Goal: Task Accomplishment & Management: Manage account settings

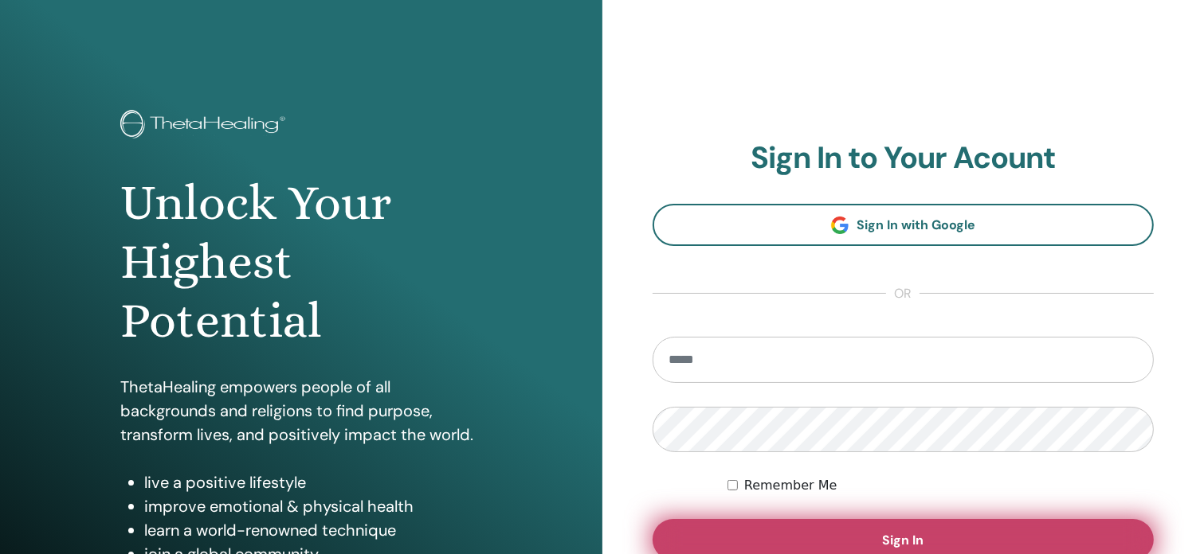
type input "**********"
click at [900, 532] on span "Sign In" at bounding box center [902, 540] width 41 height 17
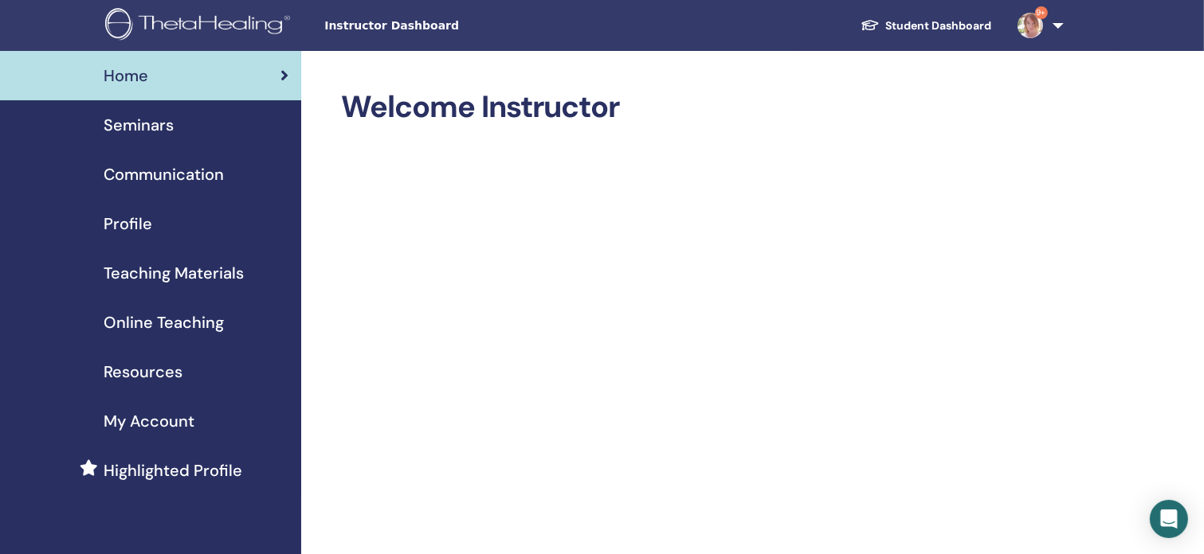
click at [168, 119] on span "Seminars" at bounding box center [139, 125] width 70 height 24
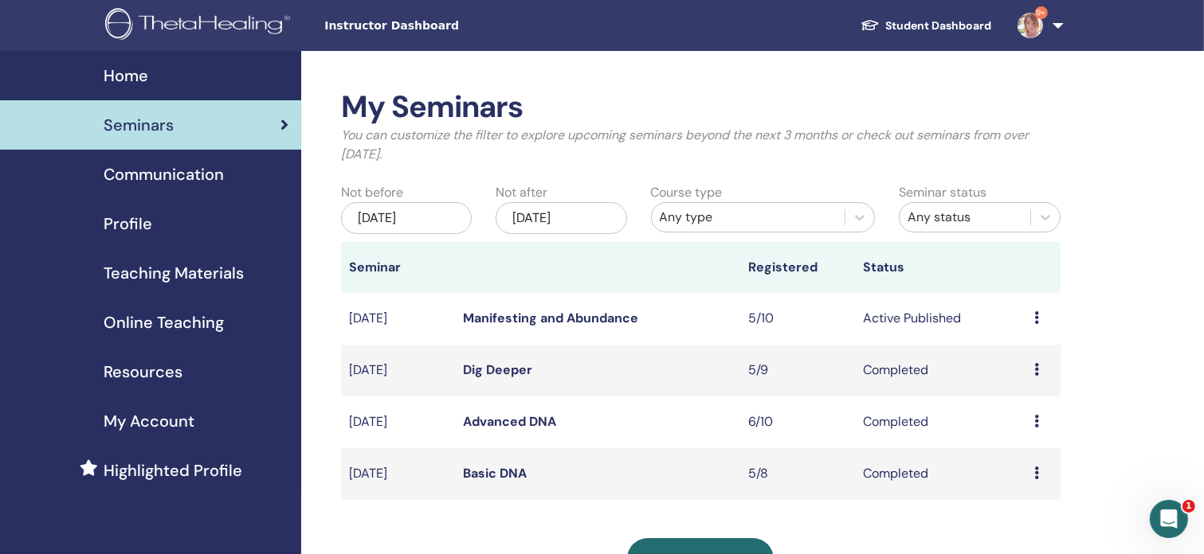
click at [1029, 318] on td "Preview Edit Attendees Cancel" at bounding box center [1043, 319] width 34 height 52
click at [1040, 317] on div "Preview Edit Attendees Cancel" at bounding box center [1043, 318] width 18 height 19
click at [1011, 356] on link "Edit" at bounding box center [1009, 354] width 23 height 17
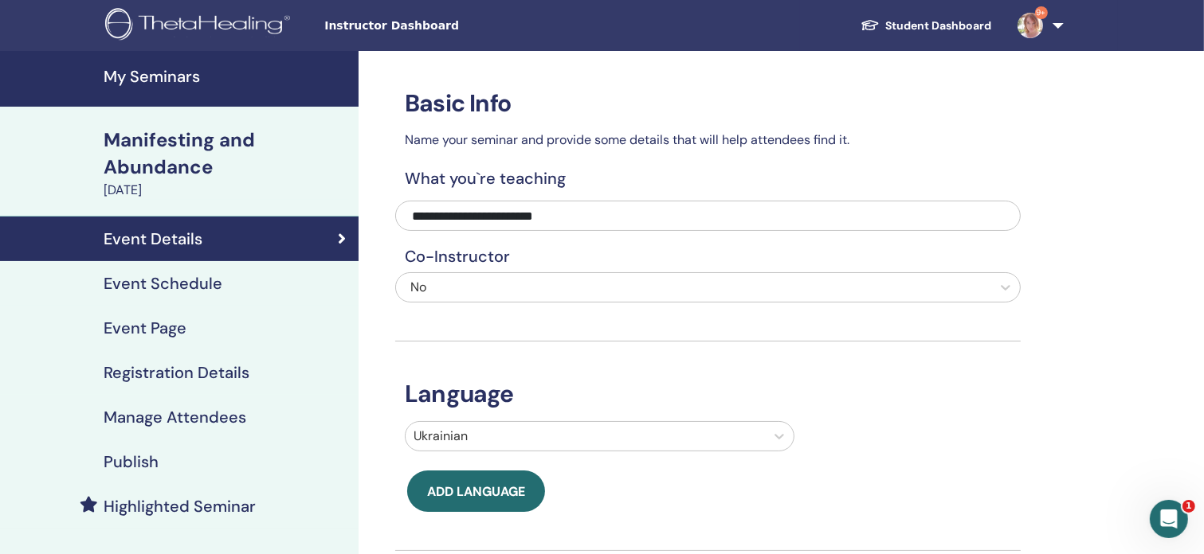
click at [174, 413] on h4 "Manage Attendees" at bounding box center [175, 417] width 143 height 19
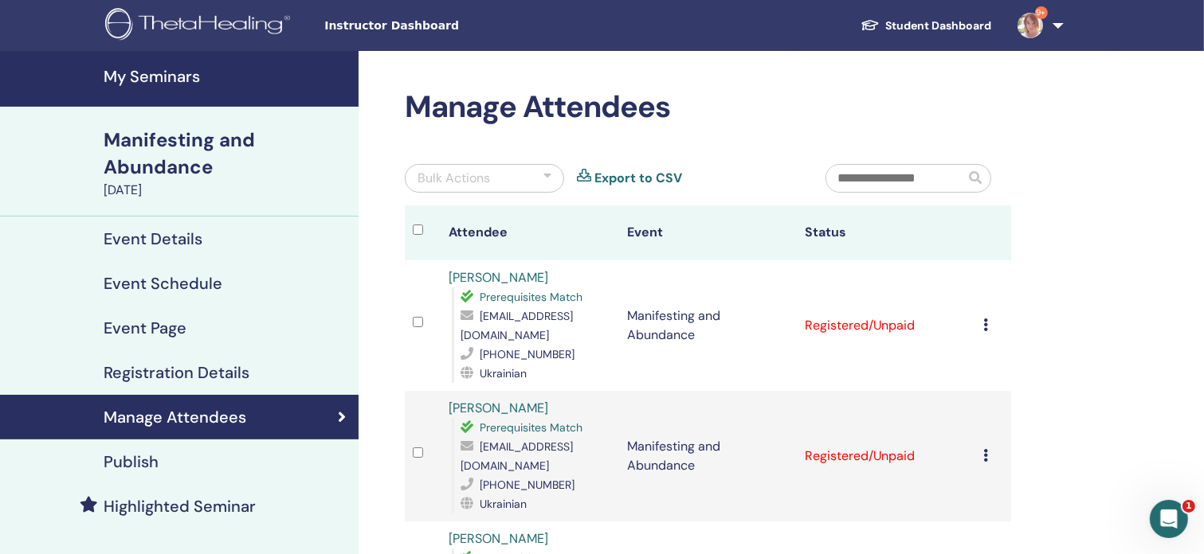
click at [995, 321] on div "Cancel Registration Do not auto-certify Mark as Paid Mark as Unpaid Mark as Abs…" at bounding box center [994, 325] width 20 height 19
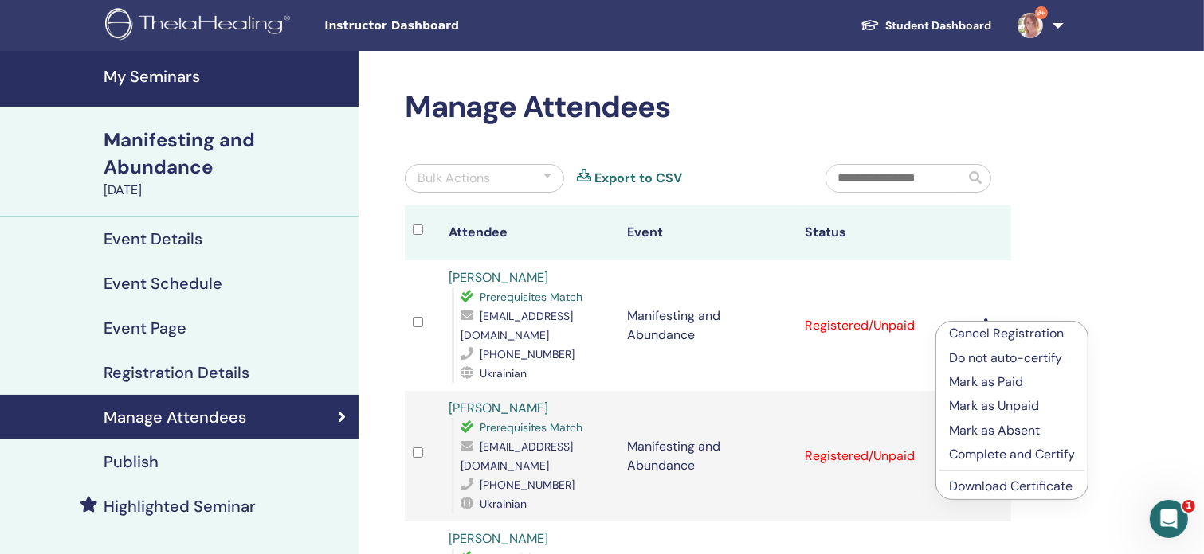
click at [1012, 455] on p "Complete and Certify" at bounding box center [1012, 454] width 126 height 19
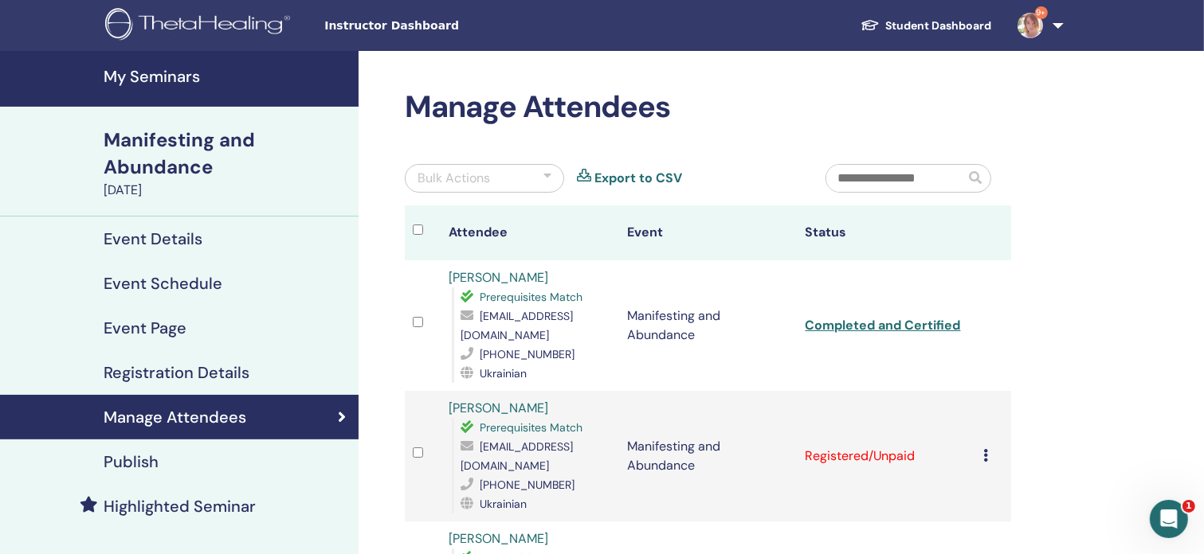
click at [990, 447] on div "Cancel Registration Do not auto-certify Mark as Paid Mark as Unpaid Mark as Abs…" at bounding box center [994, 456] width 20 height 19
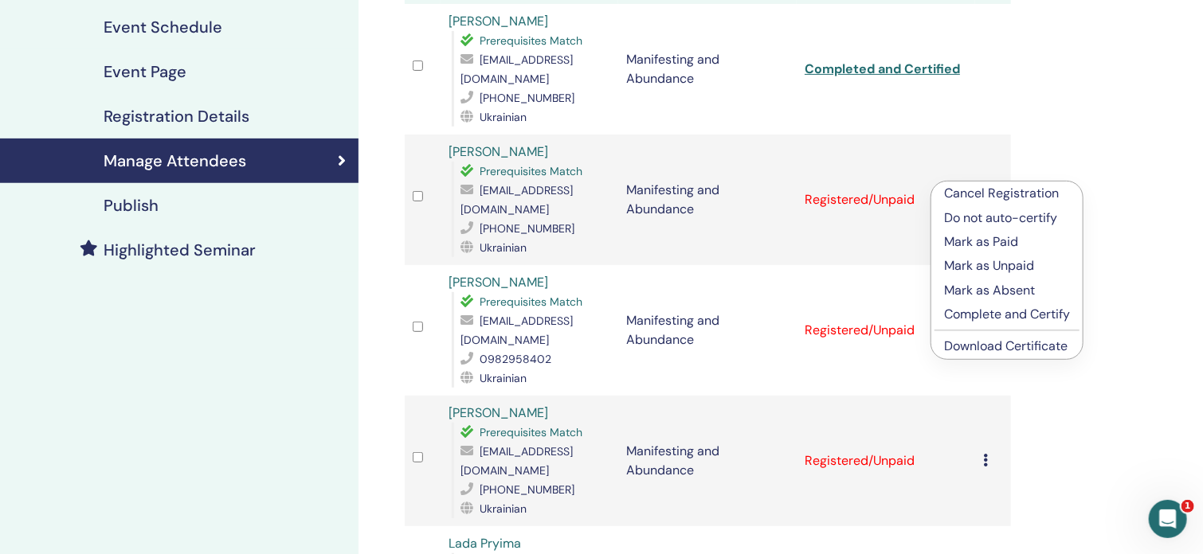
scroll to position [268, 0]
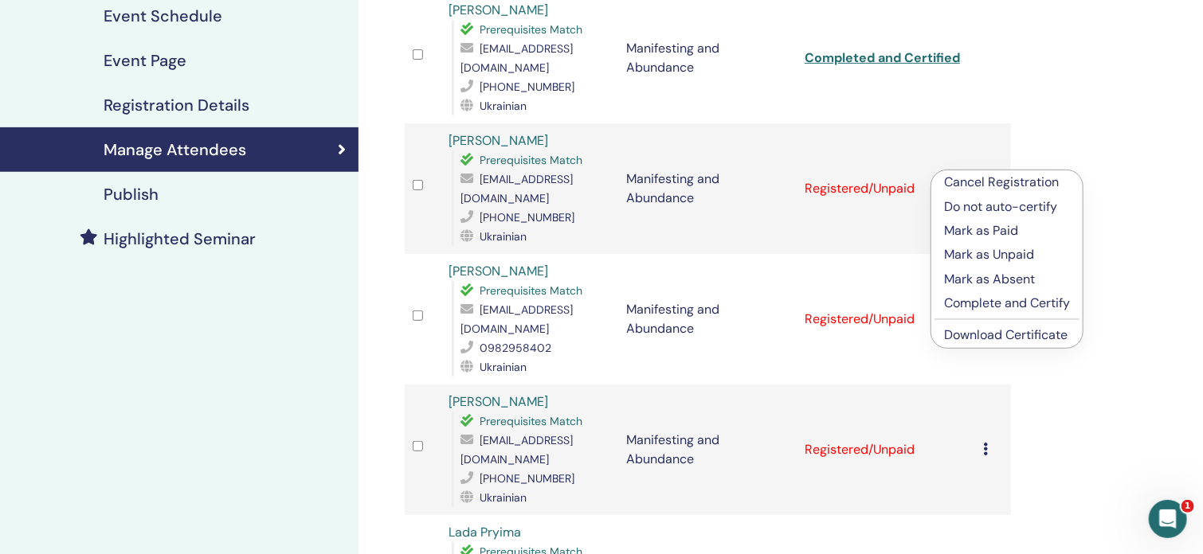
click at [1014, 303] on p "Complete and Certify" at bounding box center [1007, 303] width 126 height 19
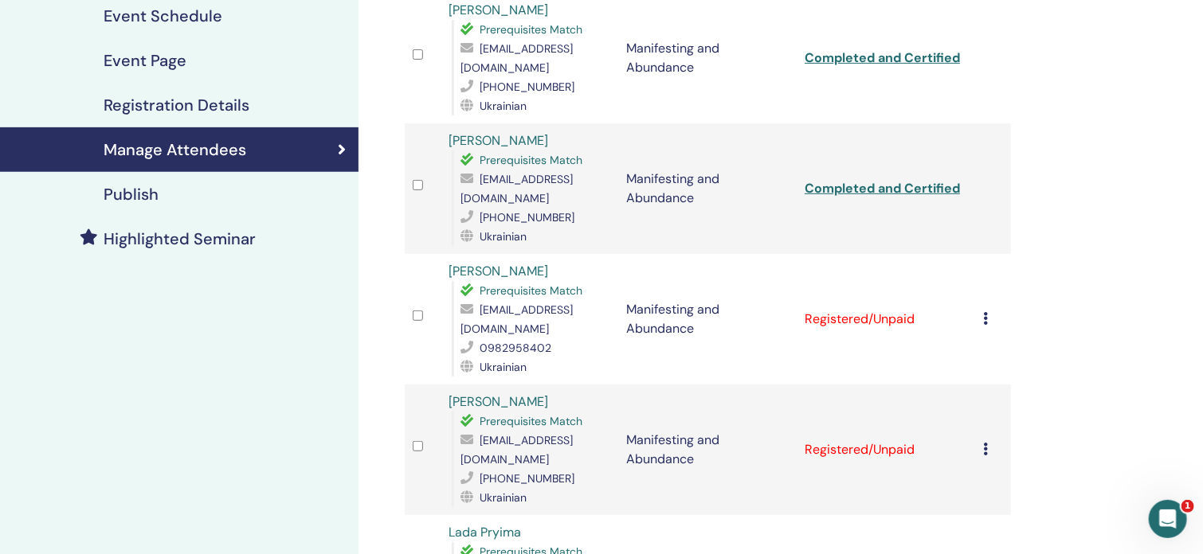
click at [989, 310] on div "Cancel Registration Do not auto-certify Mark as Paid Mark as Unpaid Mark as Abs…" at bounding box center [993, 319] width 20 height 19
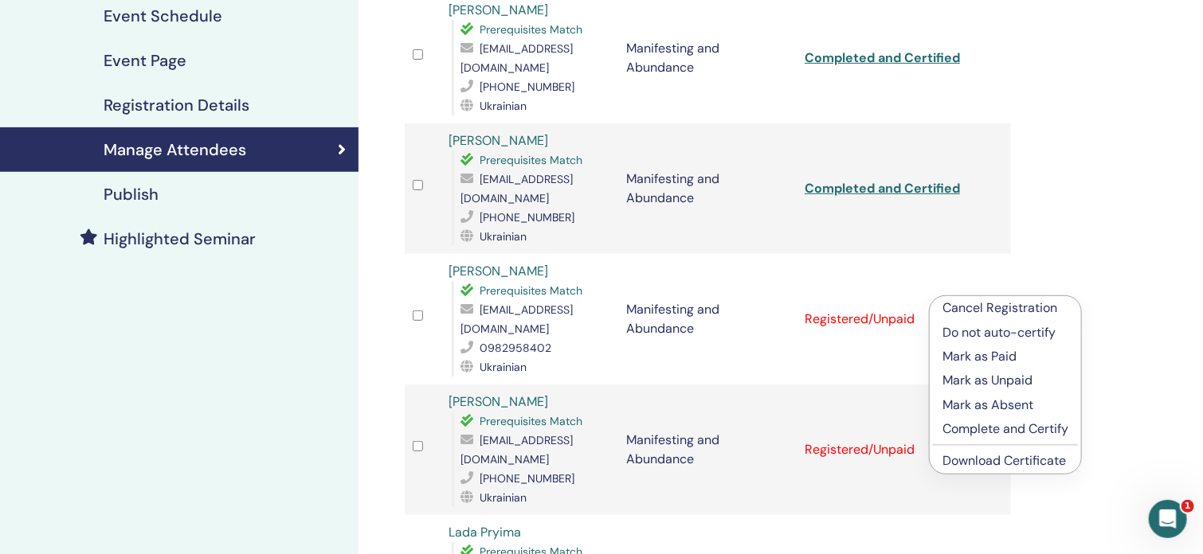
click at [1016, 425] on p "Complete and Certify" at bounding box center [1005, 429] width 126 height 19
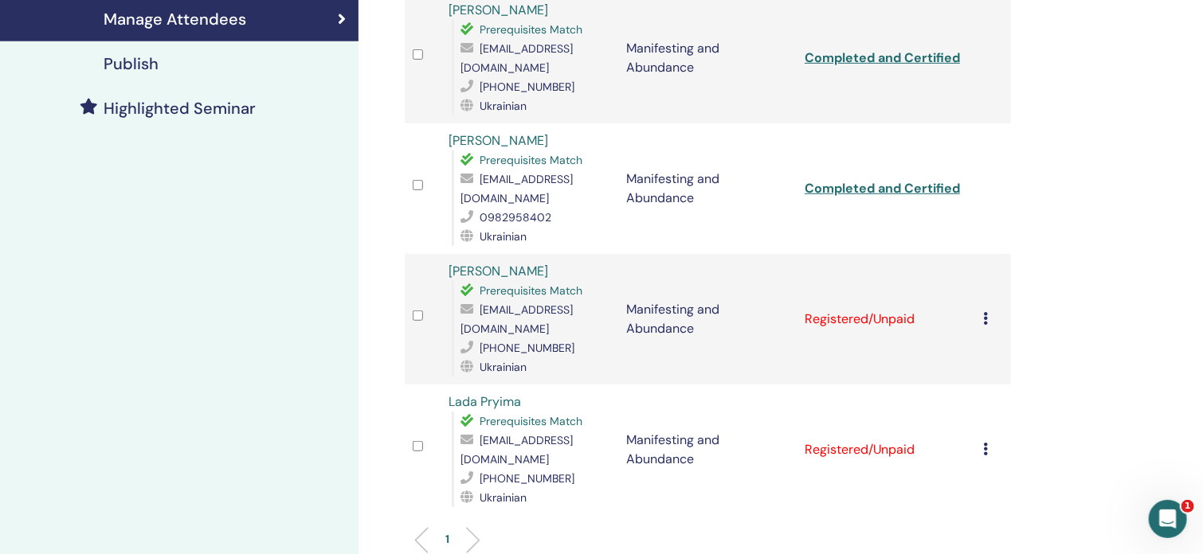
scroll to position [399, 0]
click at [985, 311] on icon at bounding box center [985, 317] width 5 height 13
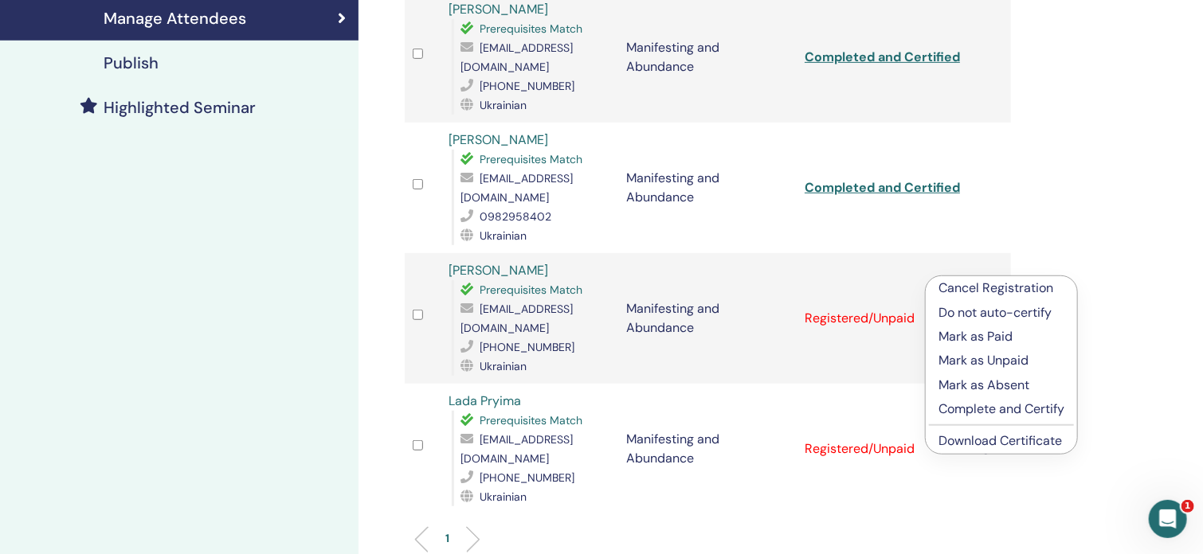
click at [1000, 406] on p "Complete and Certify" at bounding box center [1001, 409] width 126 height 19
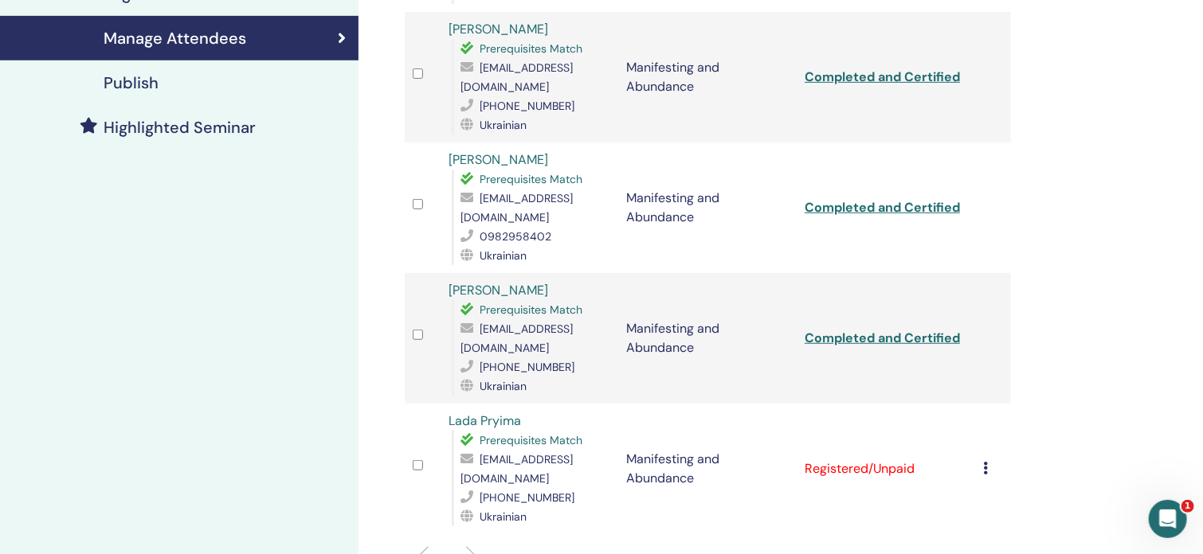
click at [990, 460] on div "Cancel Registration Do not auto-certify Mark as Paid Mark as Unpaid Mark as Abs…" at bounding box center [993, 469] width 20 height 19
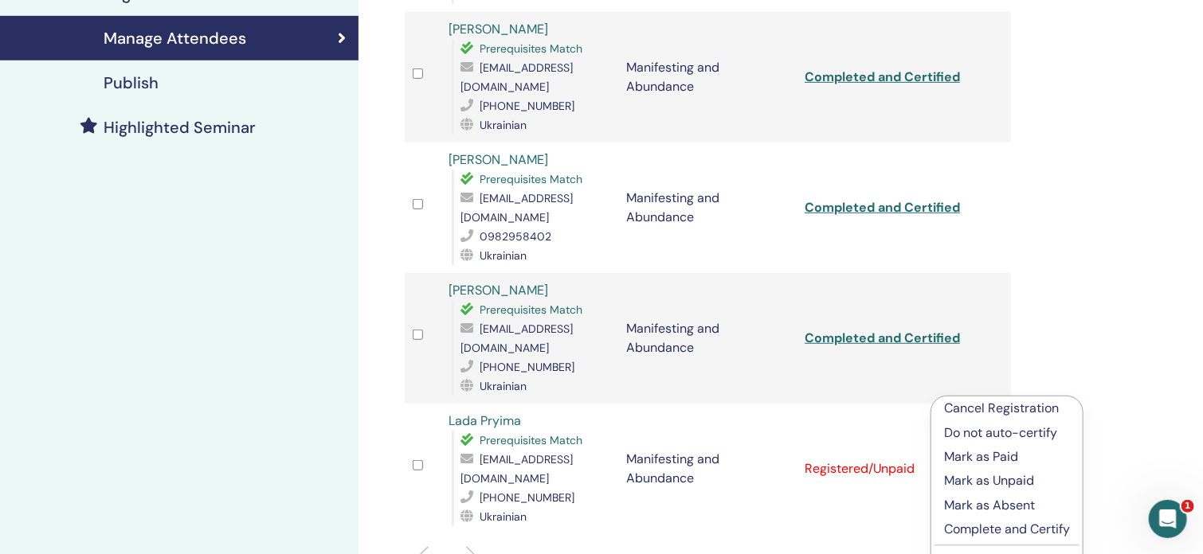
click at [1010, 528] on p "Complete and Certify" at bounding box center [1007, 529] width 126 height 19
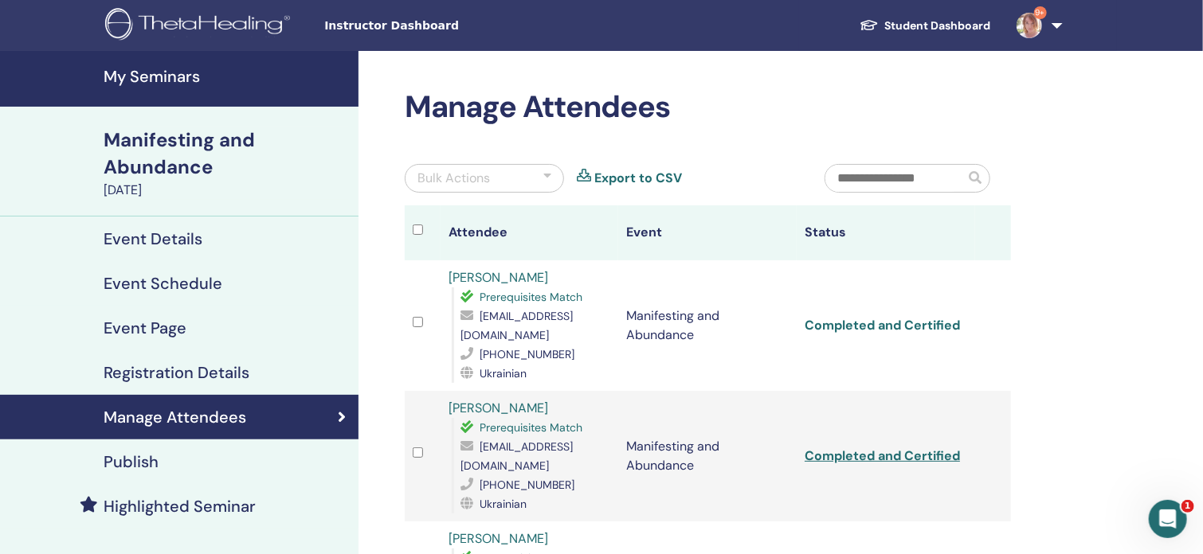
click at [939, 325] on link "Completed and Certified" at bounding box center [882, 325] width 155 height 17
click at [927, 448] on link "Completed and Certified" at bounding box center [882, 456] width 155 height 17
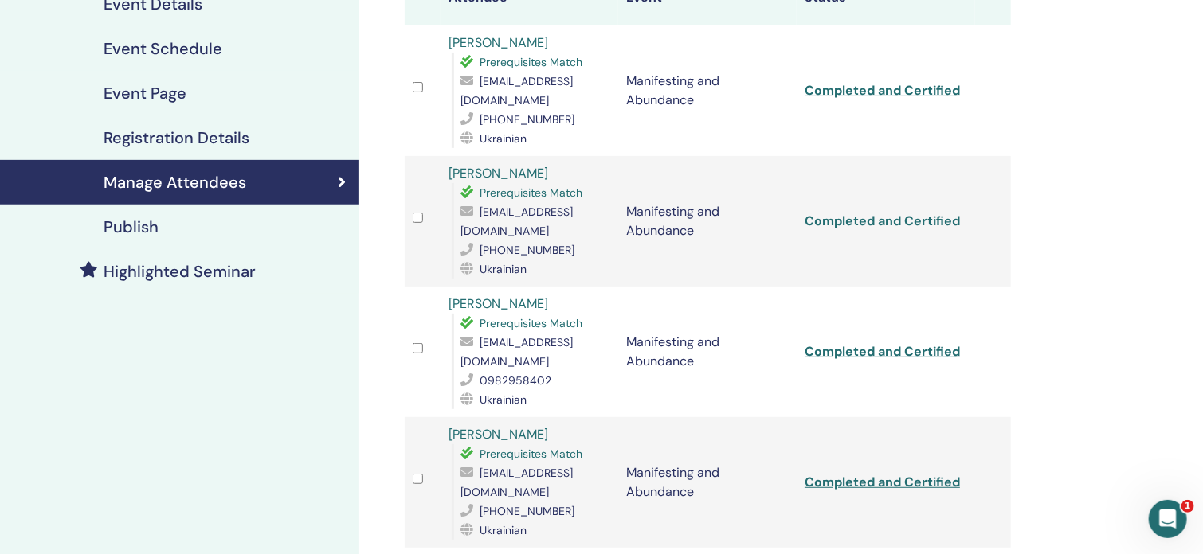
scroll to position [242, 0]
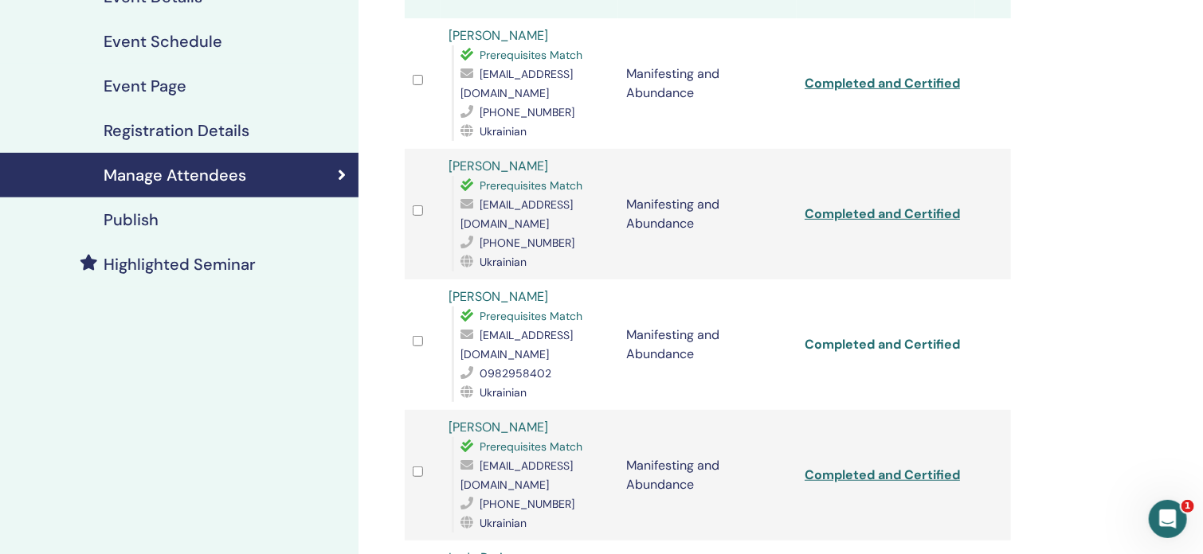
click at [936, 336] on link "Completed and Certified" at bounding box center [882, 344] width 155 height 17
click at [937, 467] on link "Completed and Certified" at bounding box center [882, 475] width 155 height 17
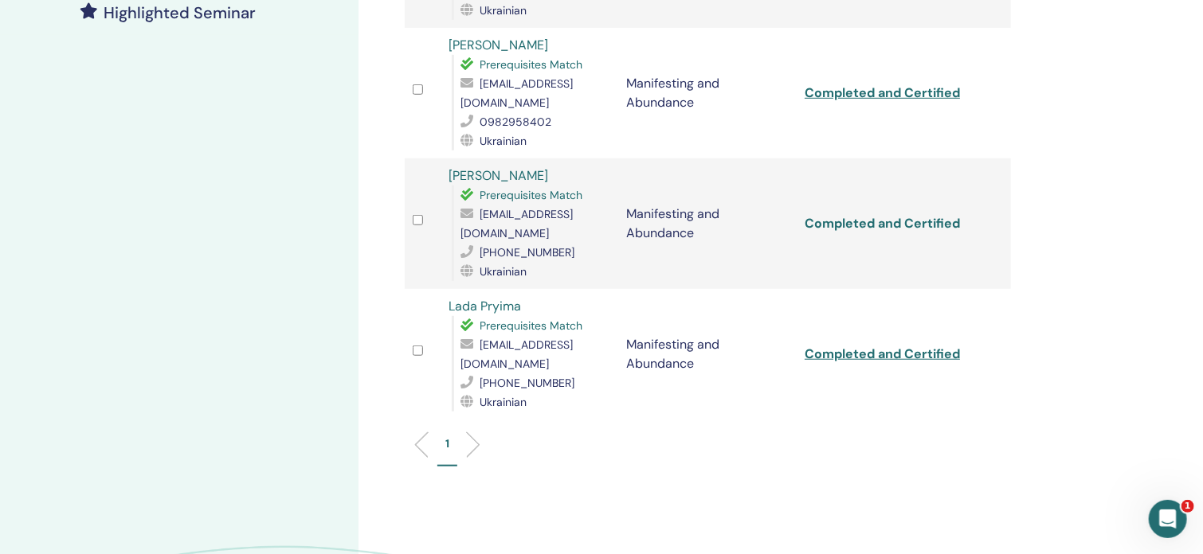
scroll to position [495, 0]
click at [898, 344] on link "Completed and Certified" at bounding box center [882, 352] width 155 height 17
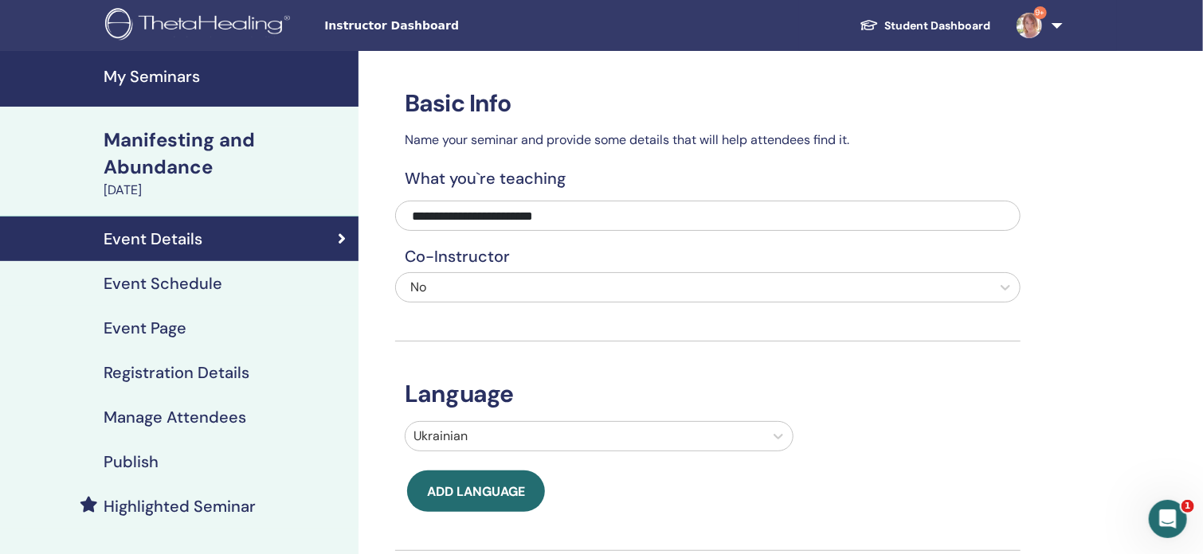
click at [188, 148] on div "Manifesting and Abundance" at bounding box center [226, 154] width 245 height 54
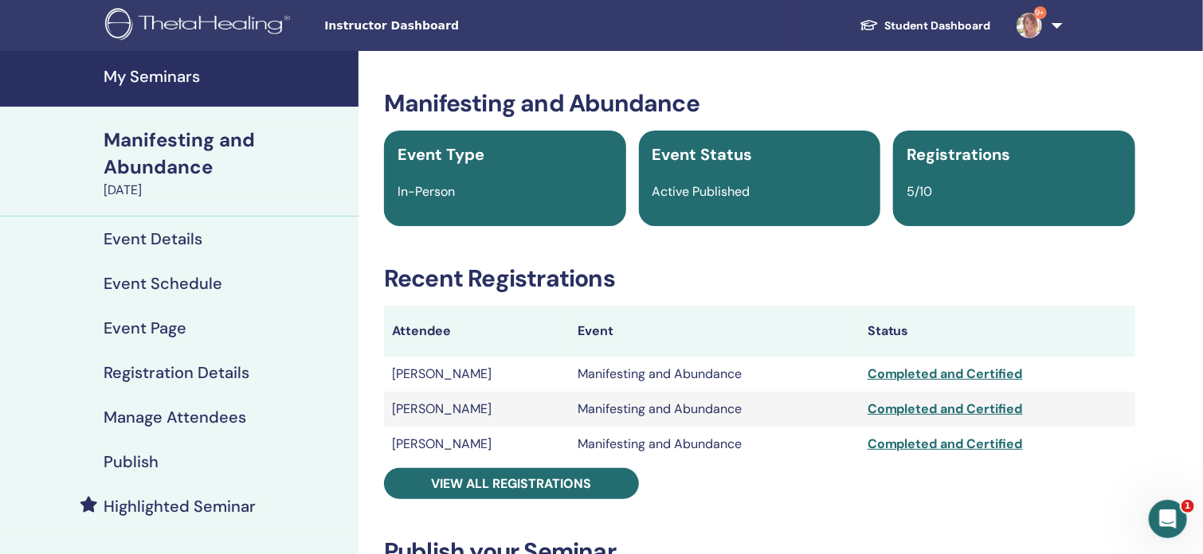
click at [918, 22] on link "Student Dashboard" at bounding box center [925, 25] width 157 height 29
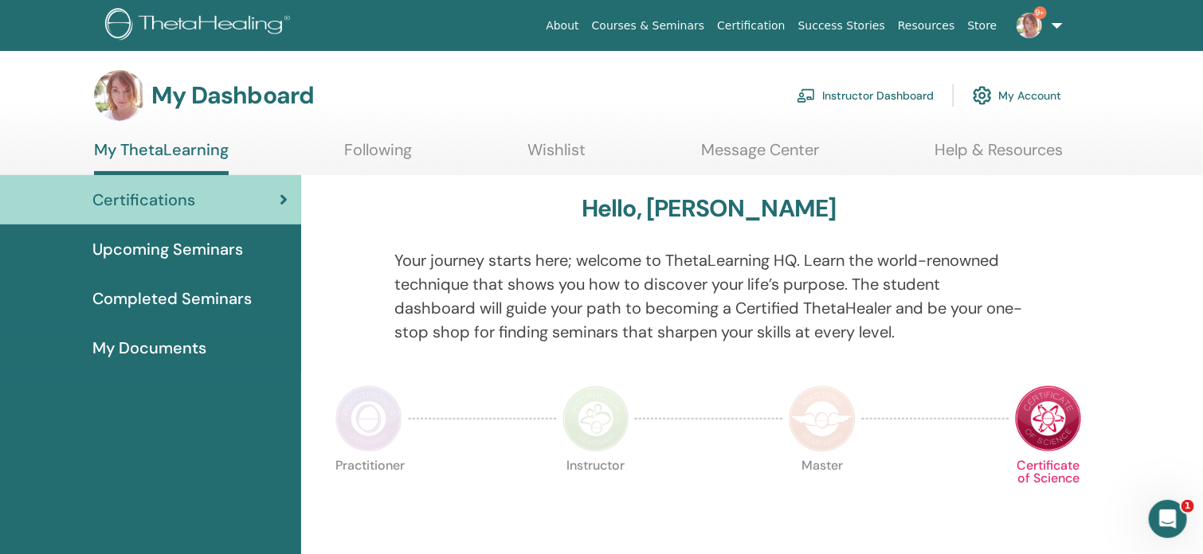
click at [820, 88] on link "Instructor Dashboard" at bounding box center [865, 95] width 137 height 35
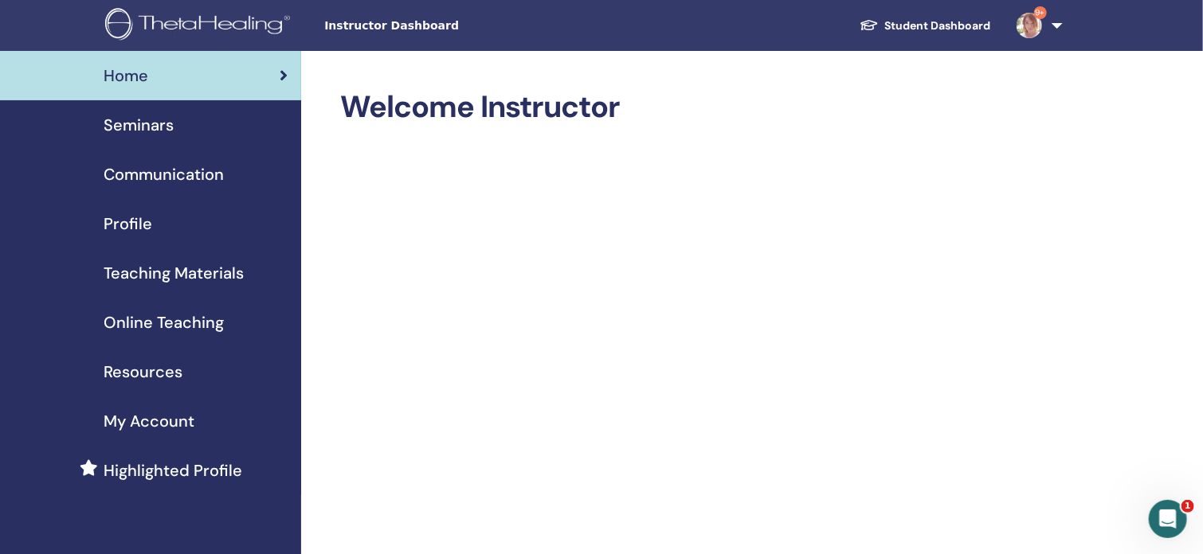
click at [198, 276] on span "Teaching Materials" at bounding box center [174, 273] width 140 height 24
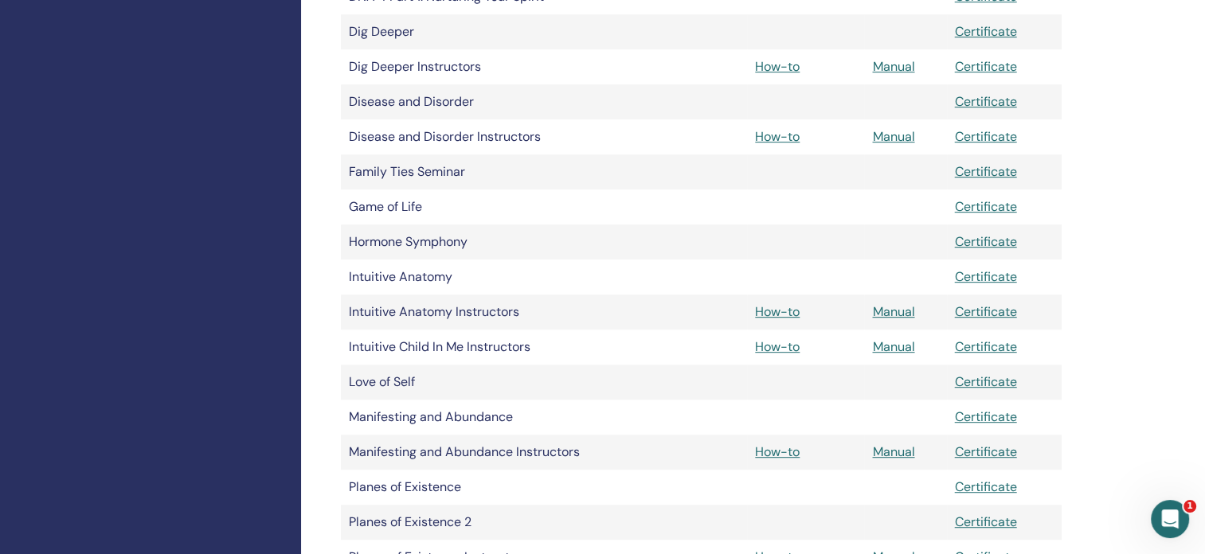
scroll to position [784, 0]
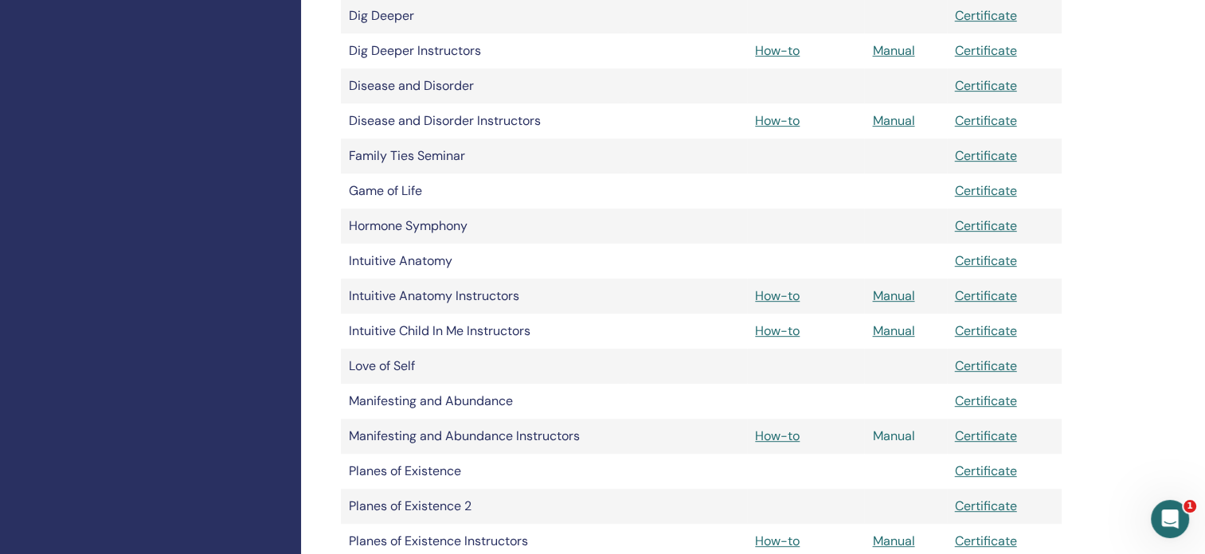
click at [898, 433] on link "Manual" at bounding box center [893, 436] width 42 height 17
